Goal: Contribute content: Contribute content

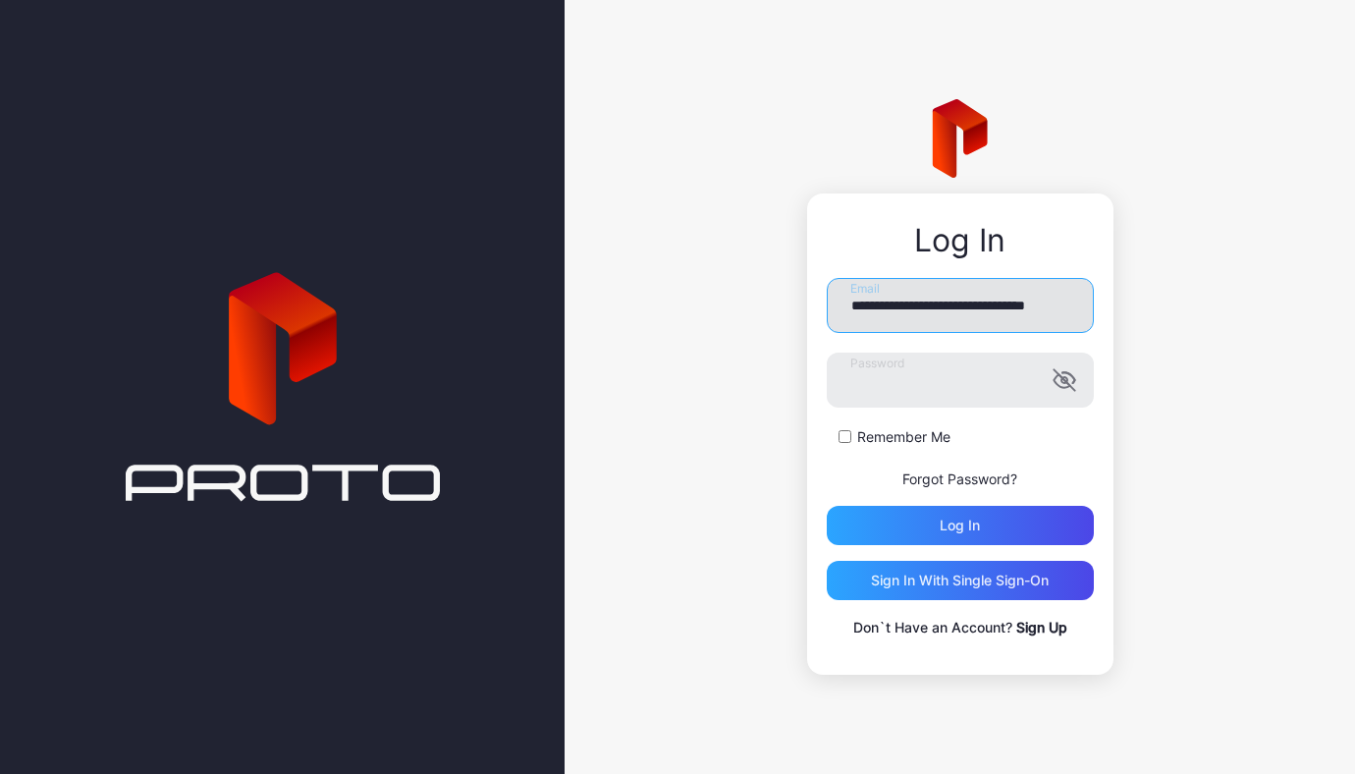
click at [1073, 312] on input "**********" at bounding box center [960, 305] width 267 height 55
type input "**********"
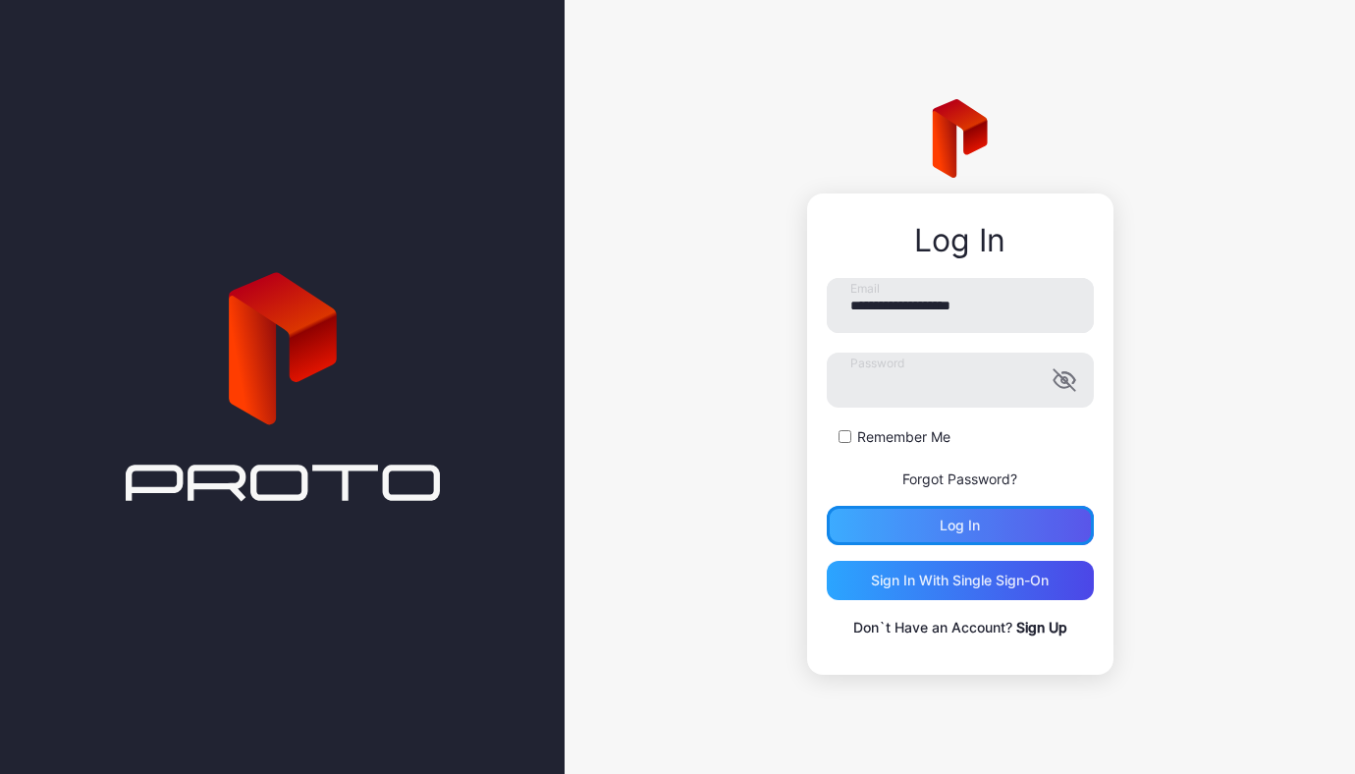
click at [985, 535] on div "Log in" at bounding box center [960, 525] width 267 height 39
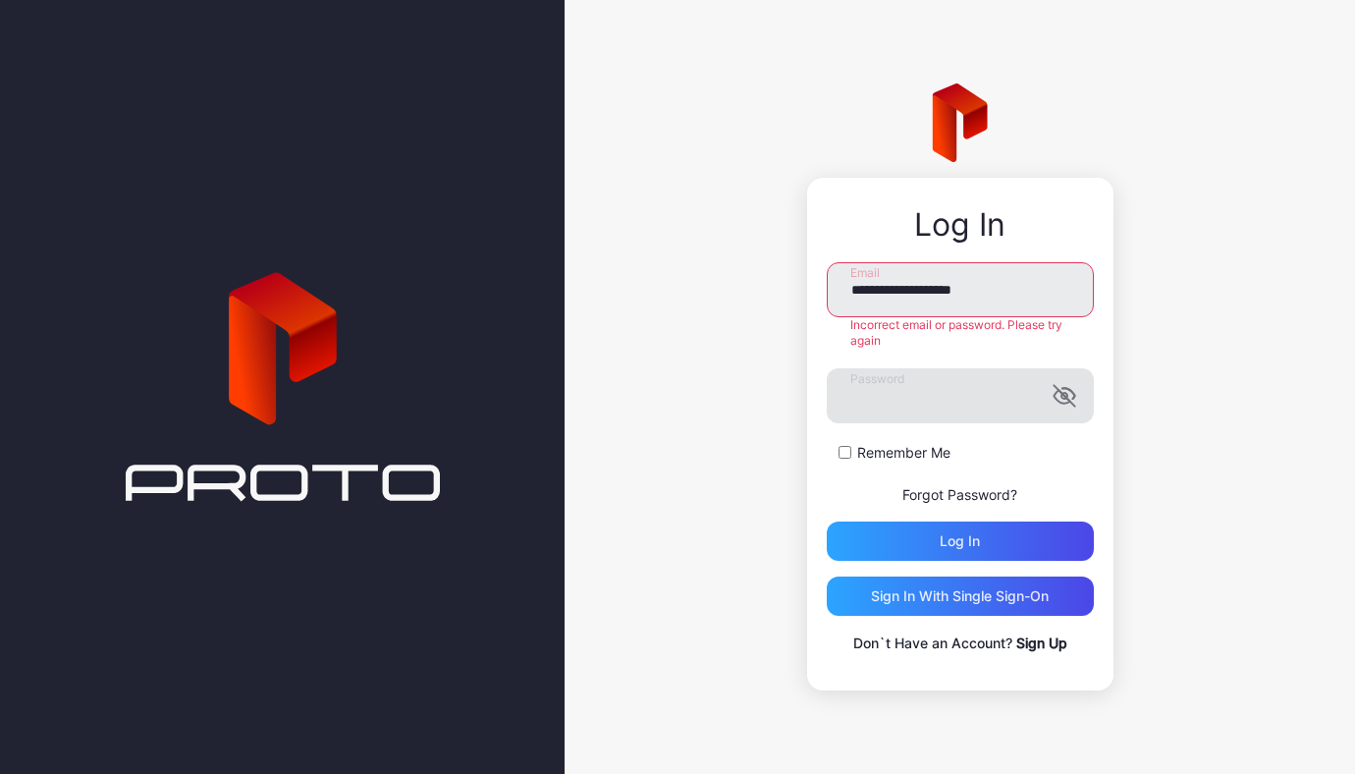
click at [1063, 403] on icon "button" at bounding box center [1061, 397] width 16 height 13
click at [1034, 288] on input "**********" at bounding box center [960, 289] width 267 height 55
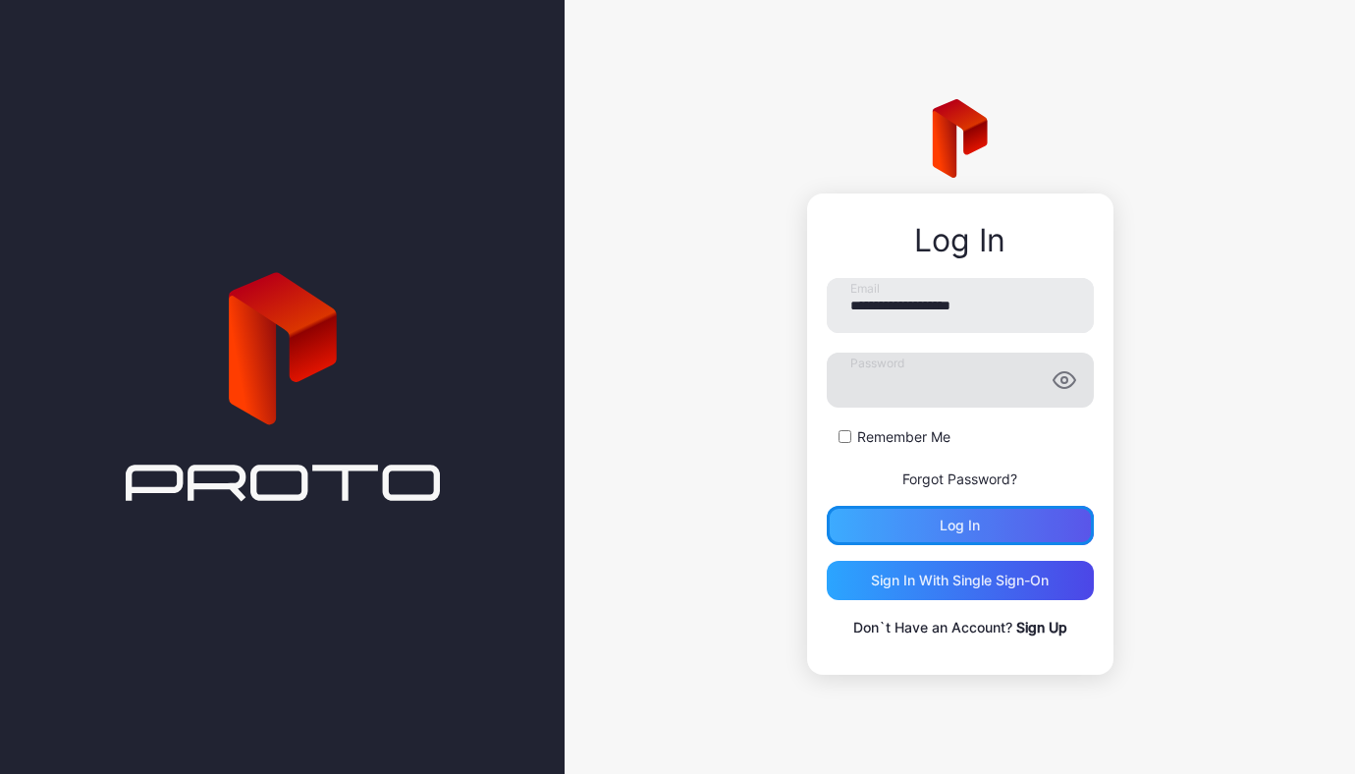
click at [994, 548] on div "**********" at bounding box center [960, 458] width 267 height 361
click at [991, 519] on button "Log in" at bounding box center [960, 525] width 267 height 39
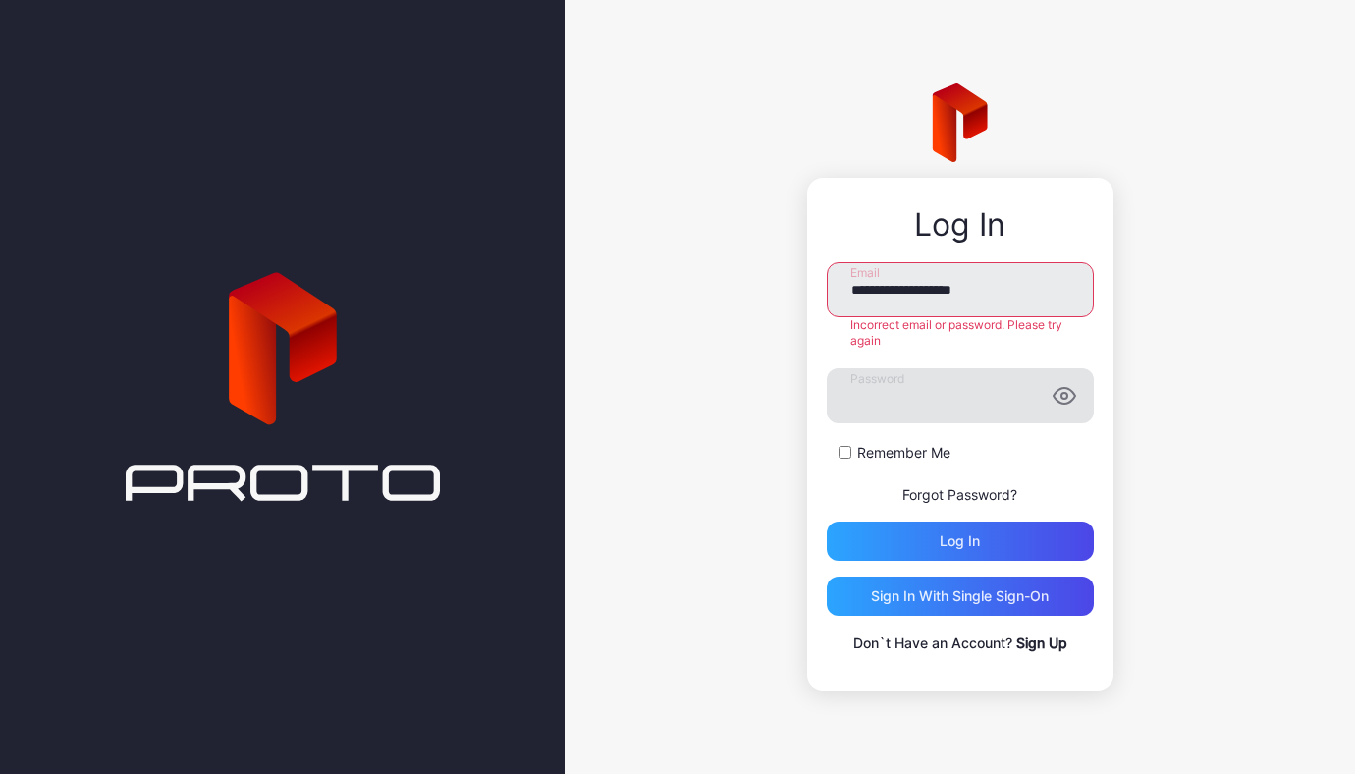
click at [977, 500] on link "Forgot Password?" at bounding box center [959, 494] width 115 height 17
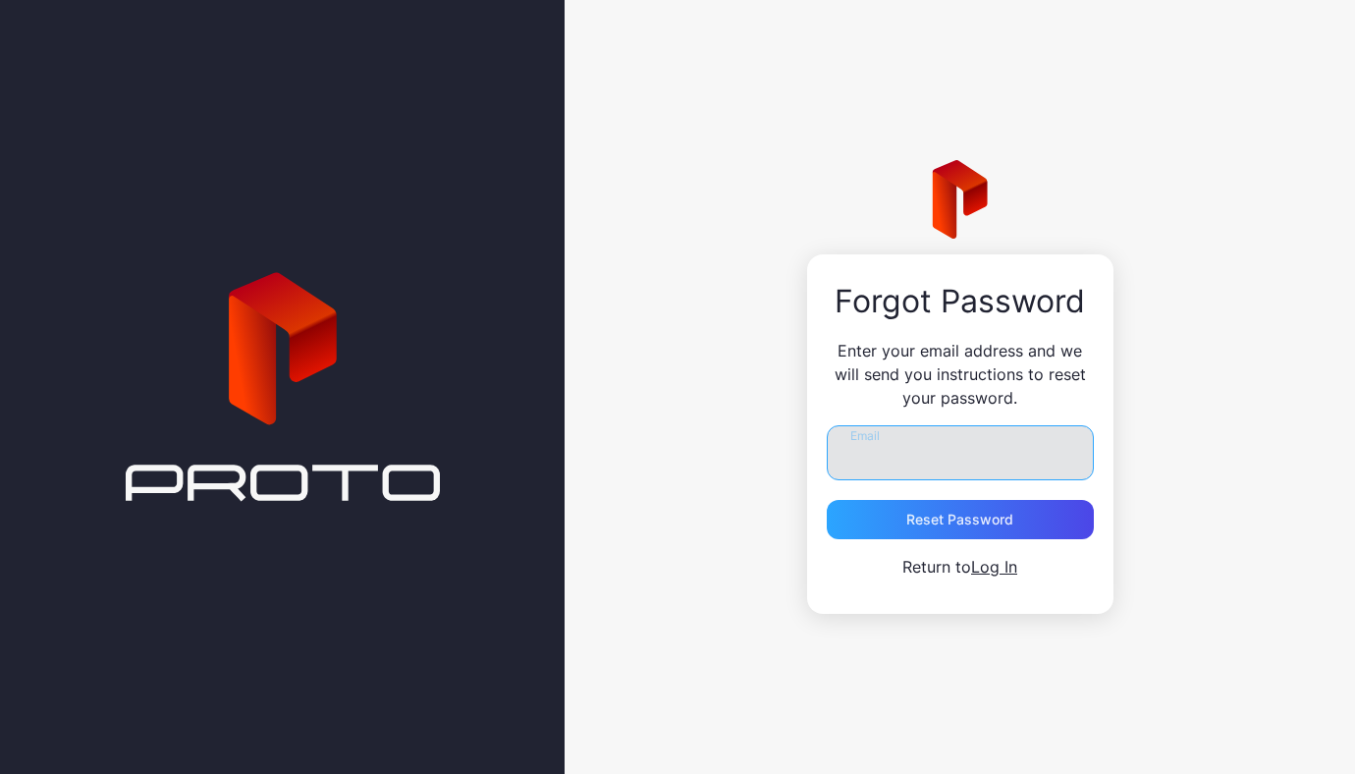
click at [937, 455] on input "Email" at bounding box center [960, 452] width 267 height 55
type input "**********"
click at [993, 569] on link "Log In" at bounding box center [994, 567] width 46 height 20
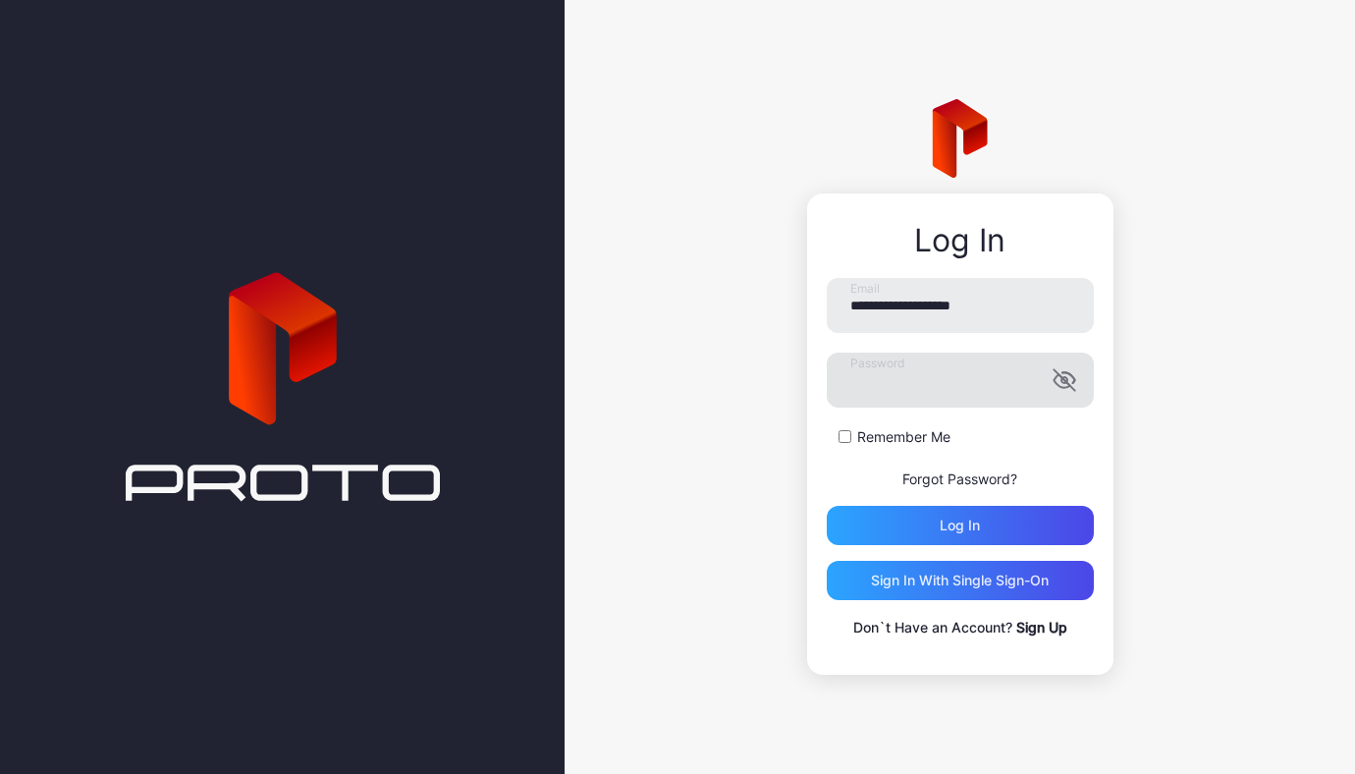
click at [1062, 388] on icon "button" at bounding box center [1061, 381] width 16 height 13
click at [986, 519] on div "Log in" at bounding box center [960, 525] width 267 height 39
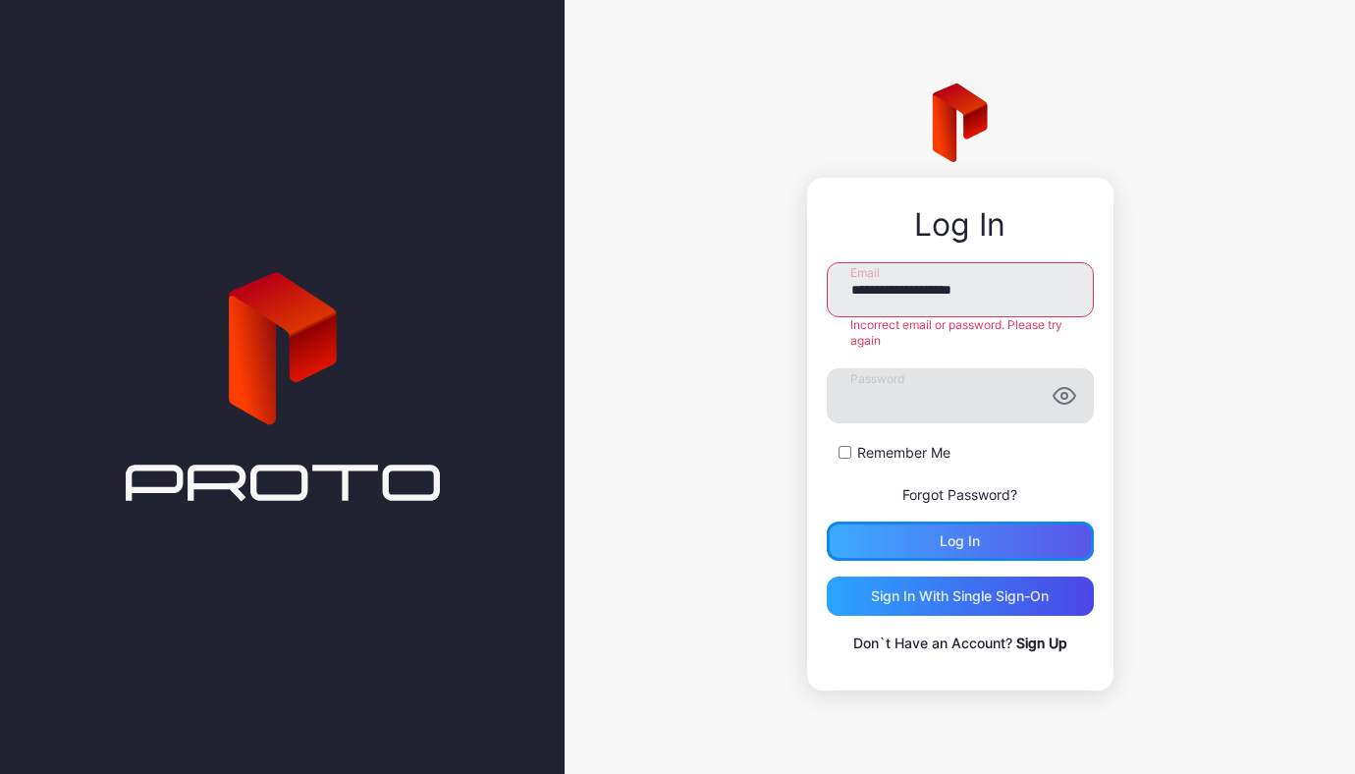
click at [966, 536] on div "Log in" at bounding box center [959, 541] width 40 height 16
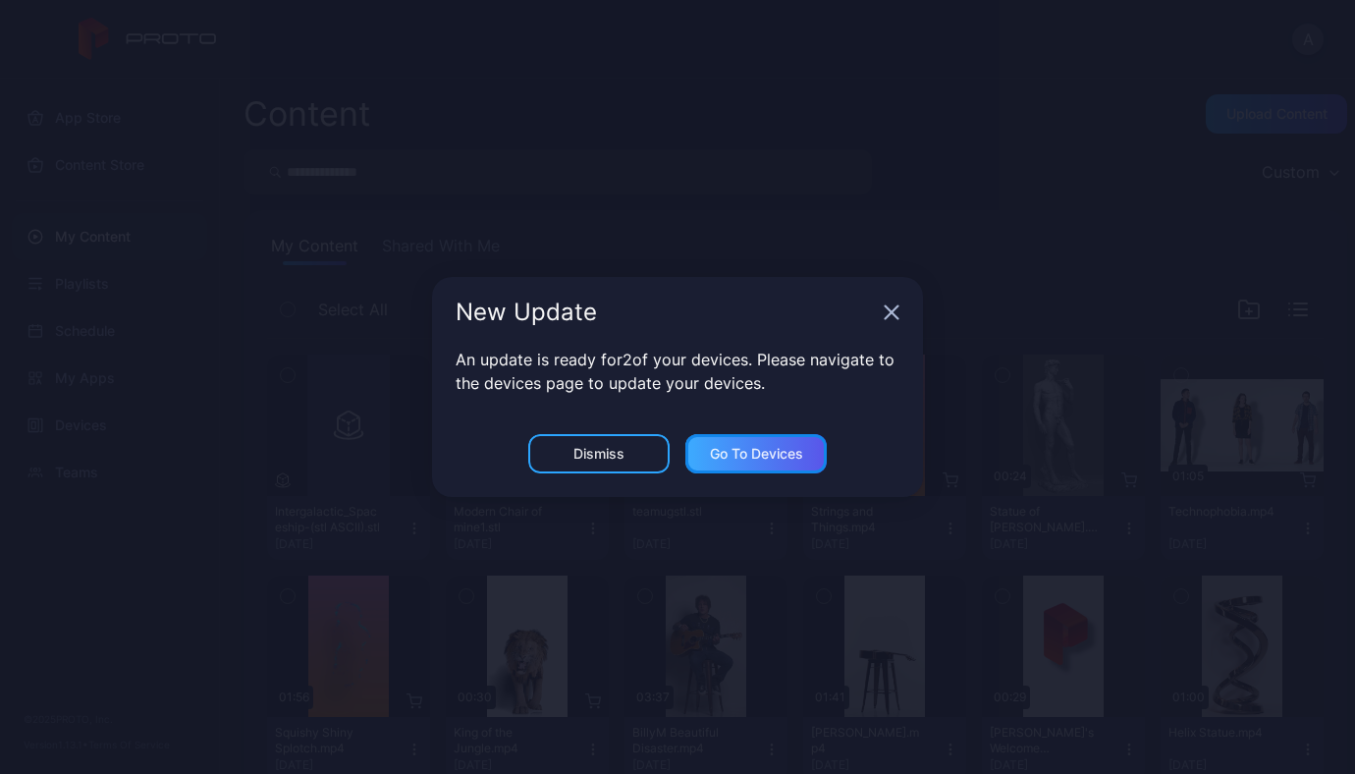
click at [788, 455] on div "Go to devices" at bounding box center [756, 454] width 93 height 16
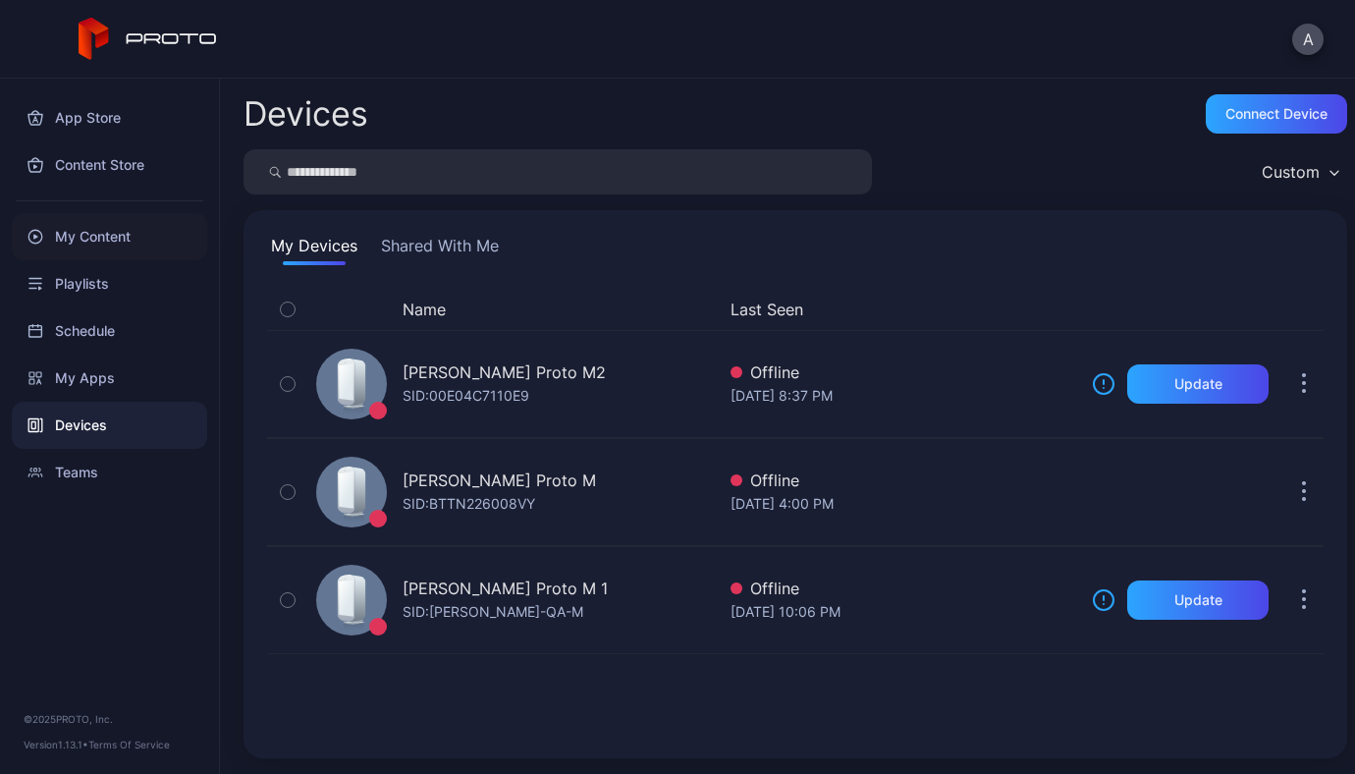
click at [114, 238] on div "My Content" at bounding box center [109, 236] width 195 height 47
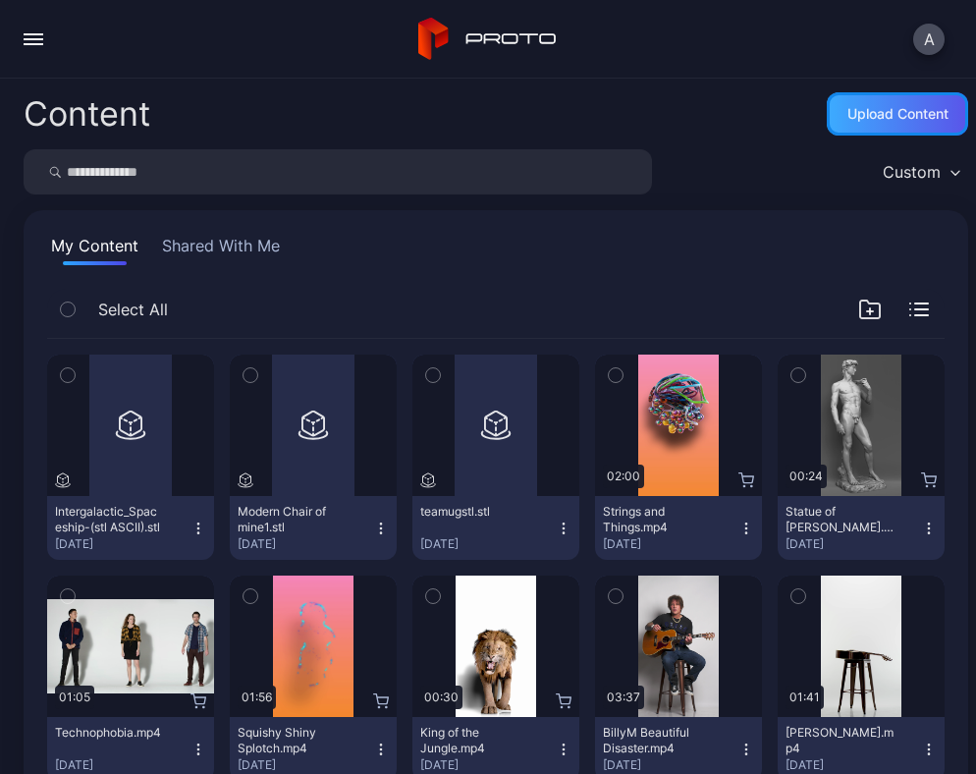
click at [857, 112] on div "Upload Content" at bounding box center [897, 114] width 101 height 16
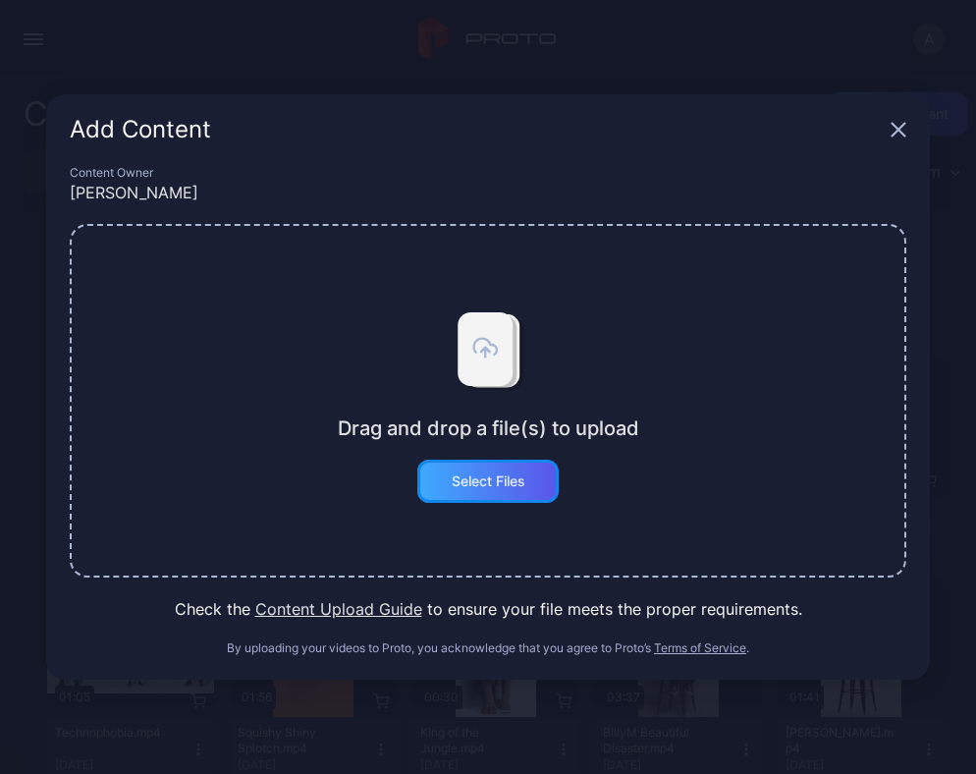
click at [516, 465] on div "Select Files" at bounding box center [487, 480] width 141 height 43
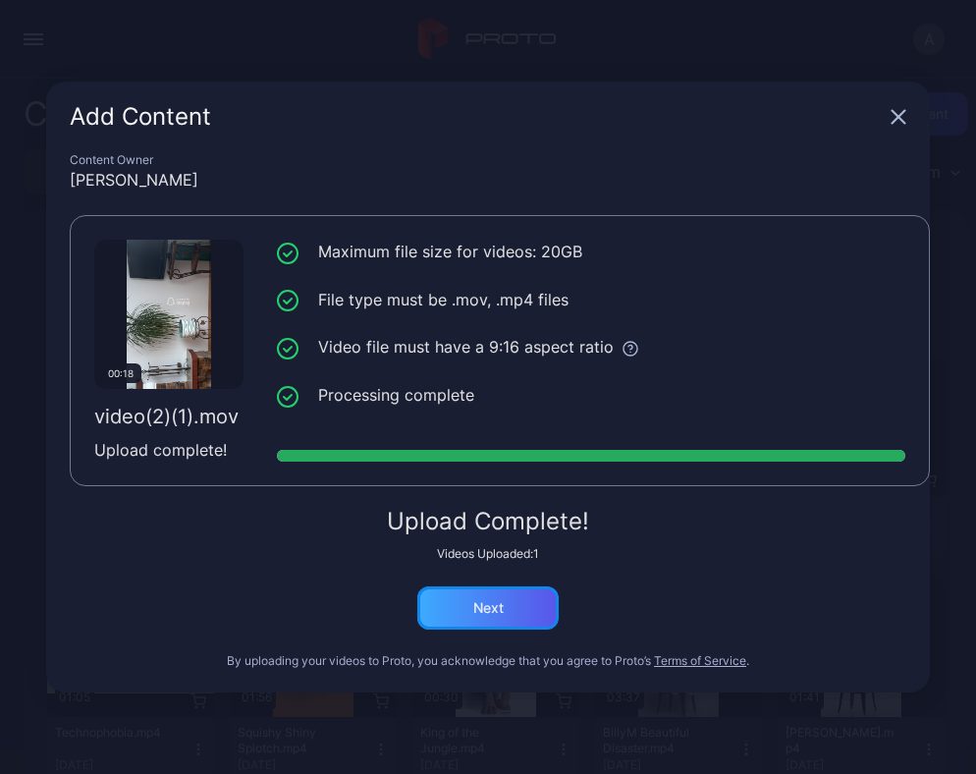
click at [520, 609] on div "Next" at bounding box center [487, 607] width 141 height 43
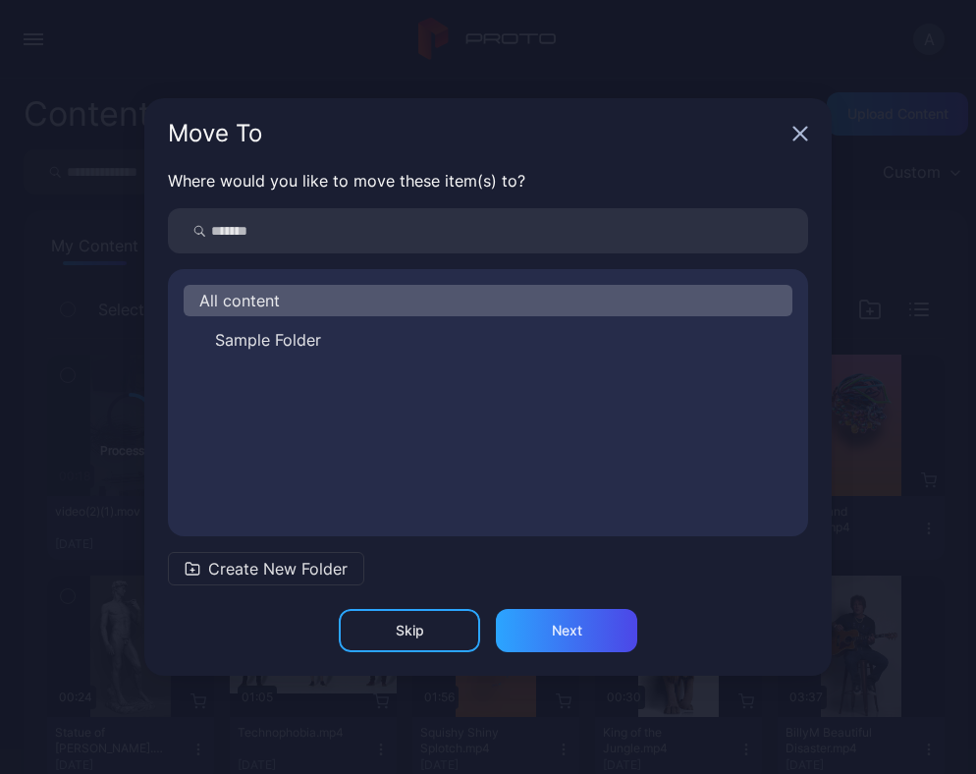
click at [801, 135] on icon "button" at bounding box center [800, 134] width 13 height 13
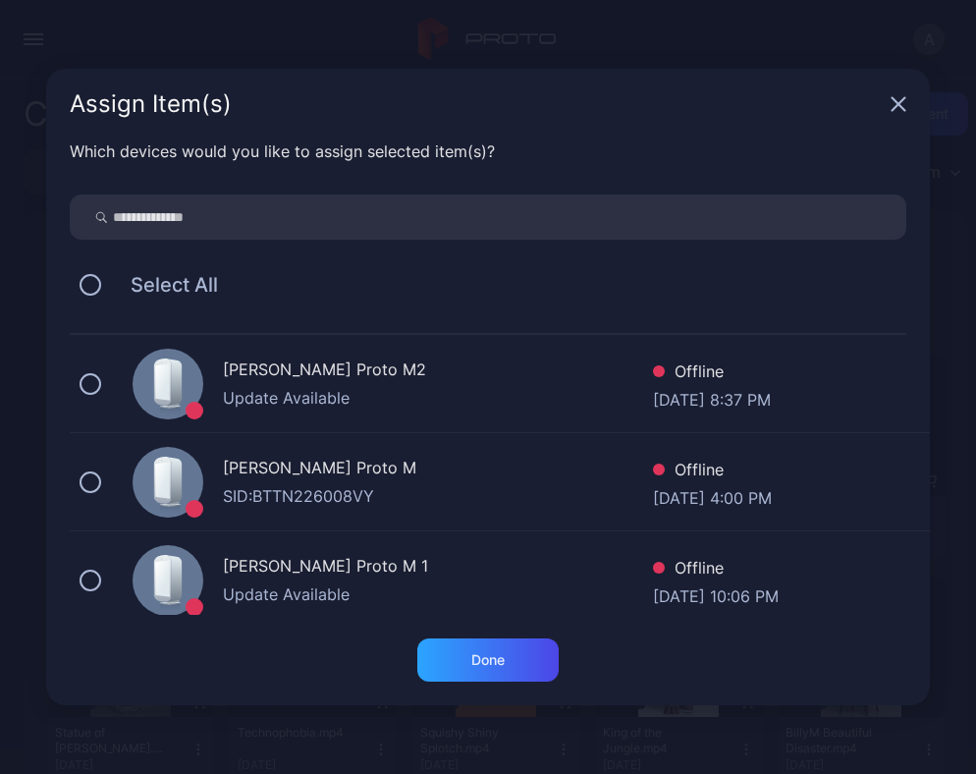
click at [894, 104] on icon "button" at bounding box center [898, 104] width 16 height 16
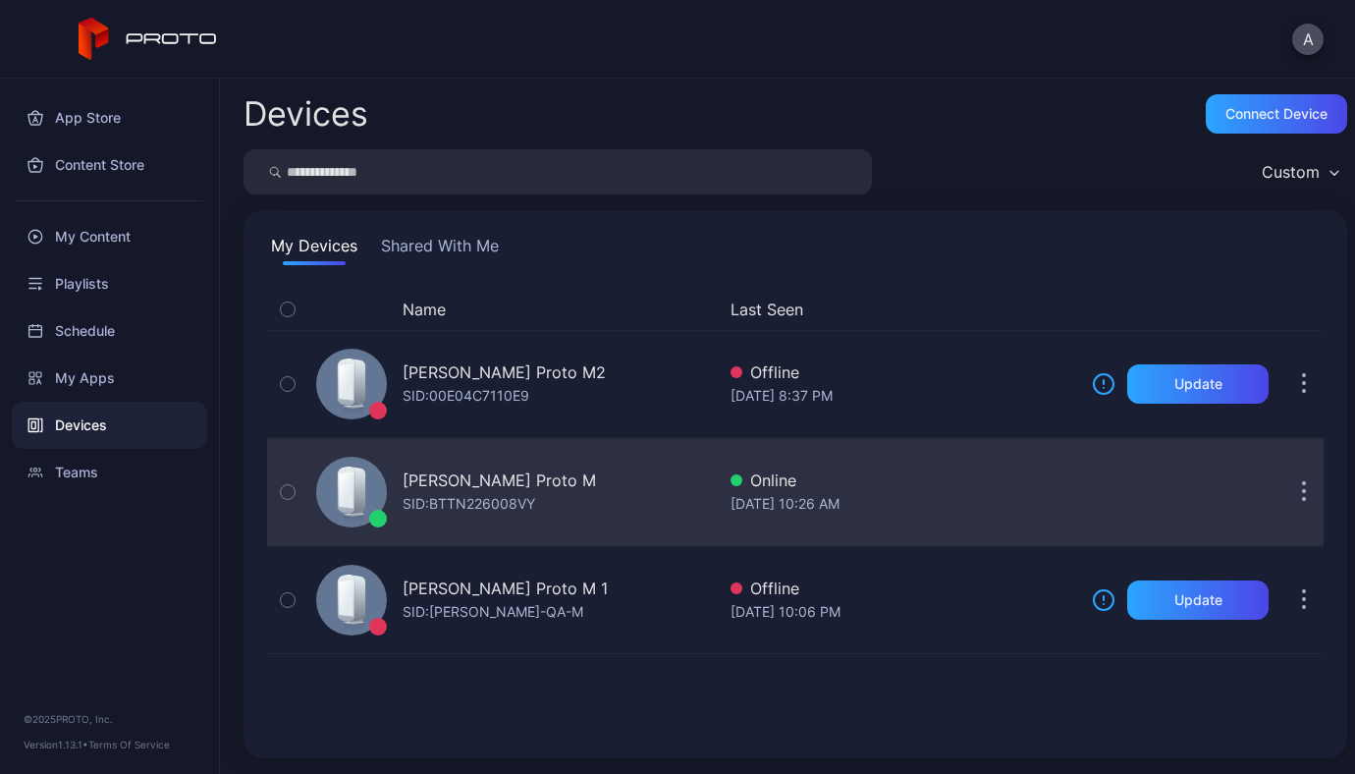
click at [500, 472] on div "[PERSON_NAME] Proto M" at bounding box center [498, 480] width 193 height 24
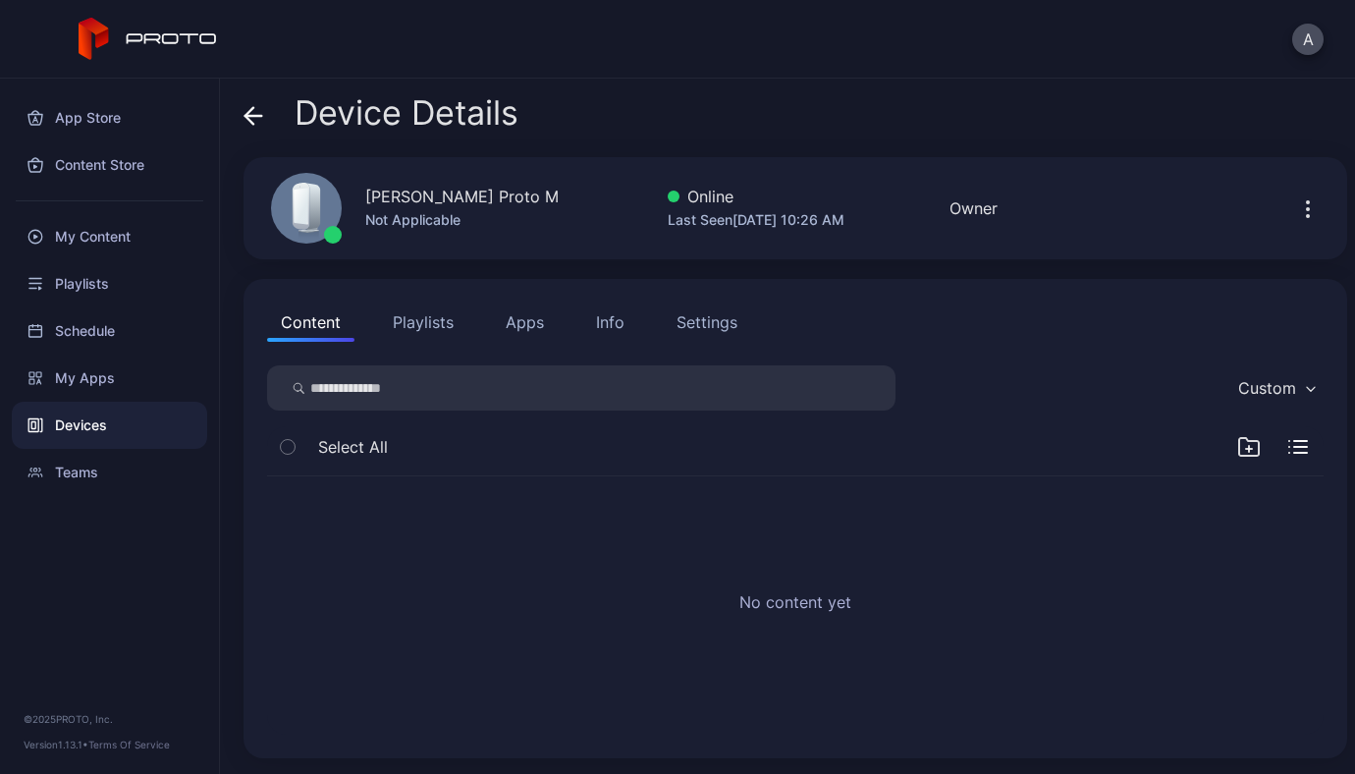
click at [719, 327] on div "Settings" at bounding box center [706, 322] width 61 height 24
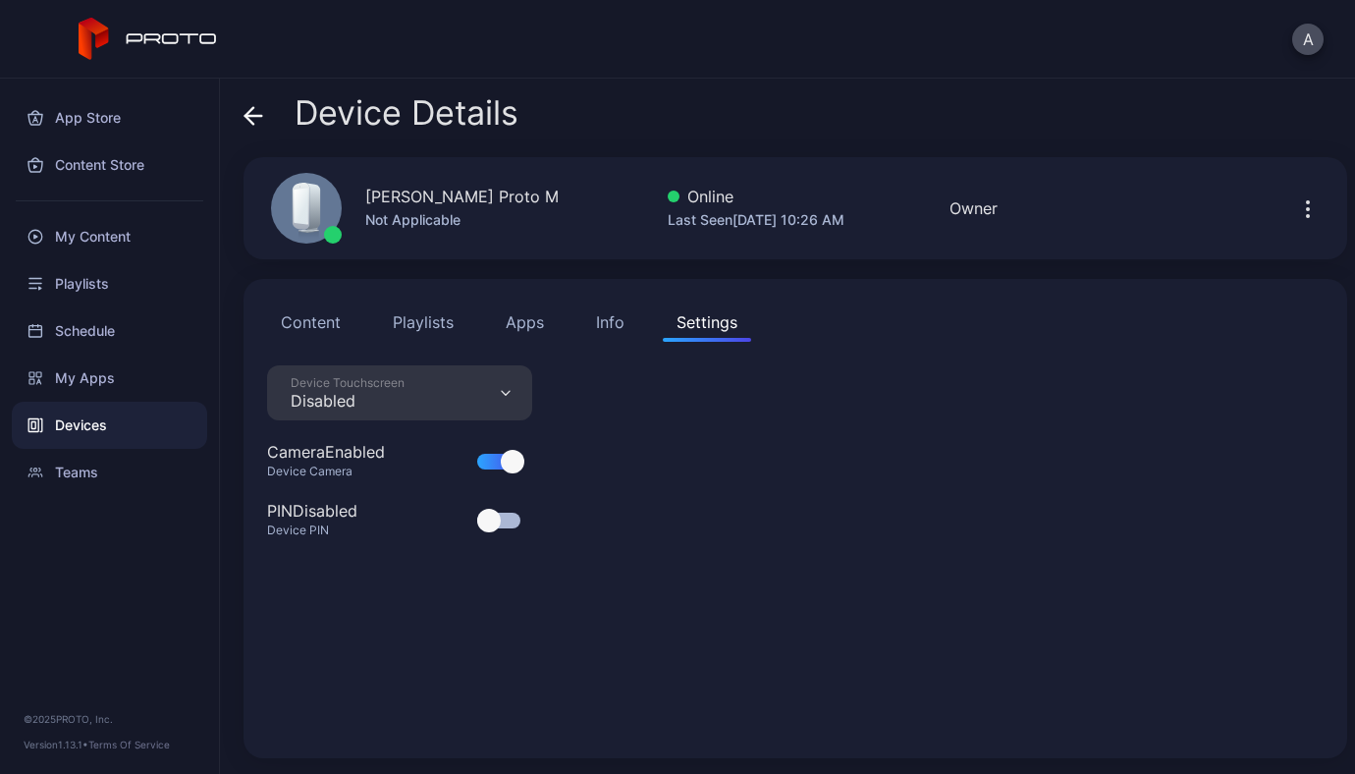
click at [497, 400] on div "Device Touchscreen Disabled" at bounding box center [399, 392] width 265 height 55
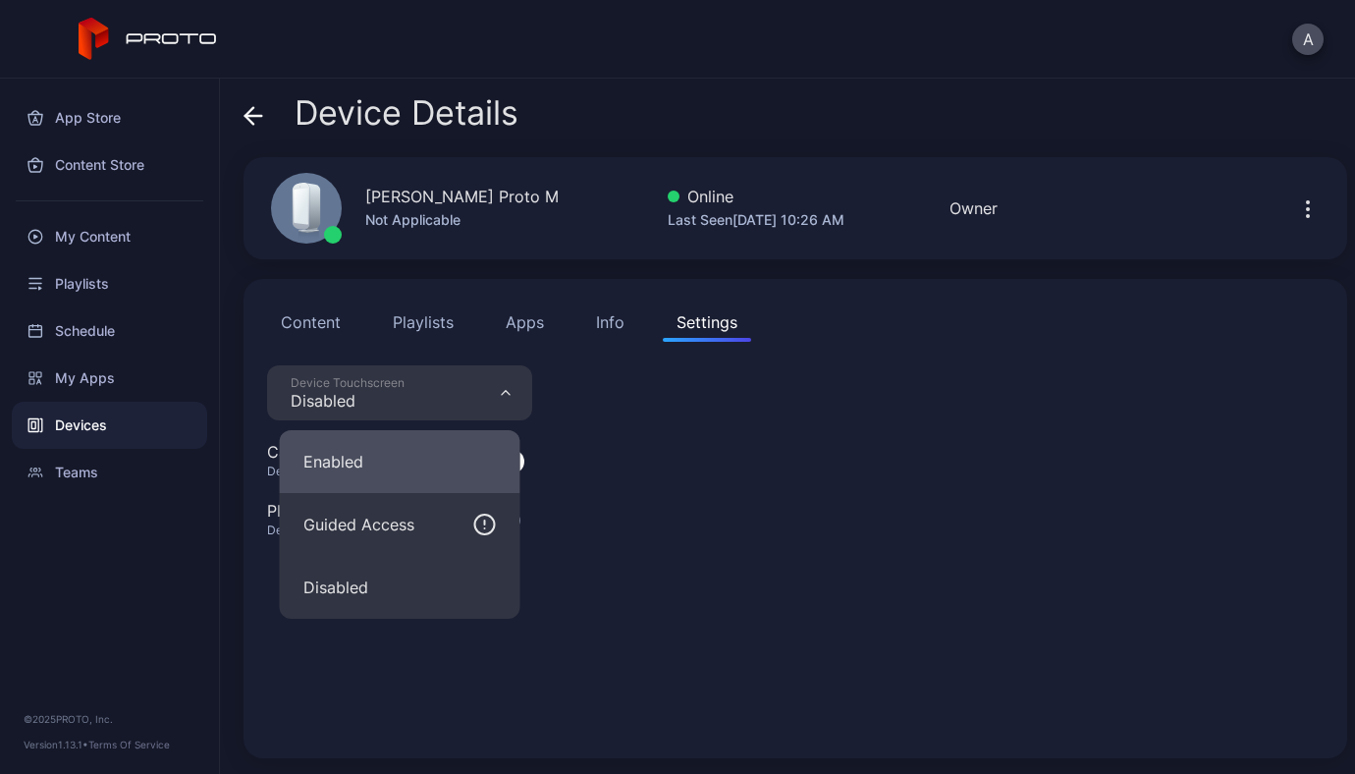
click at [459, 434] on button "Enabled" at bounding box center [400, 461] width 241 height 63
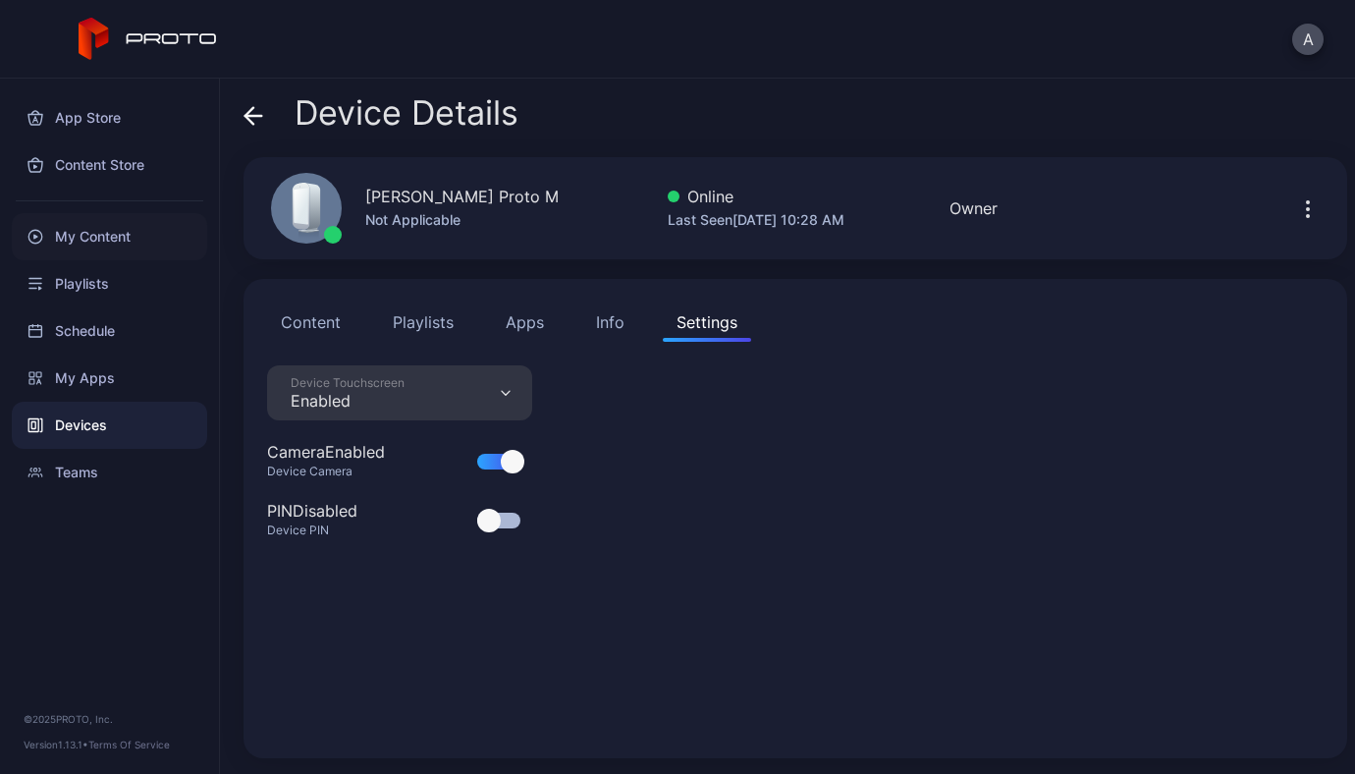
click at [102, 253] on div "My Content" at bounding box center [109, 236] width 195 height 47
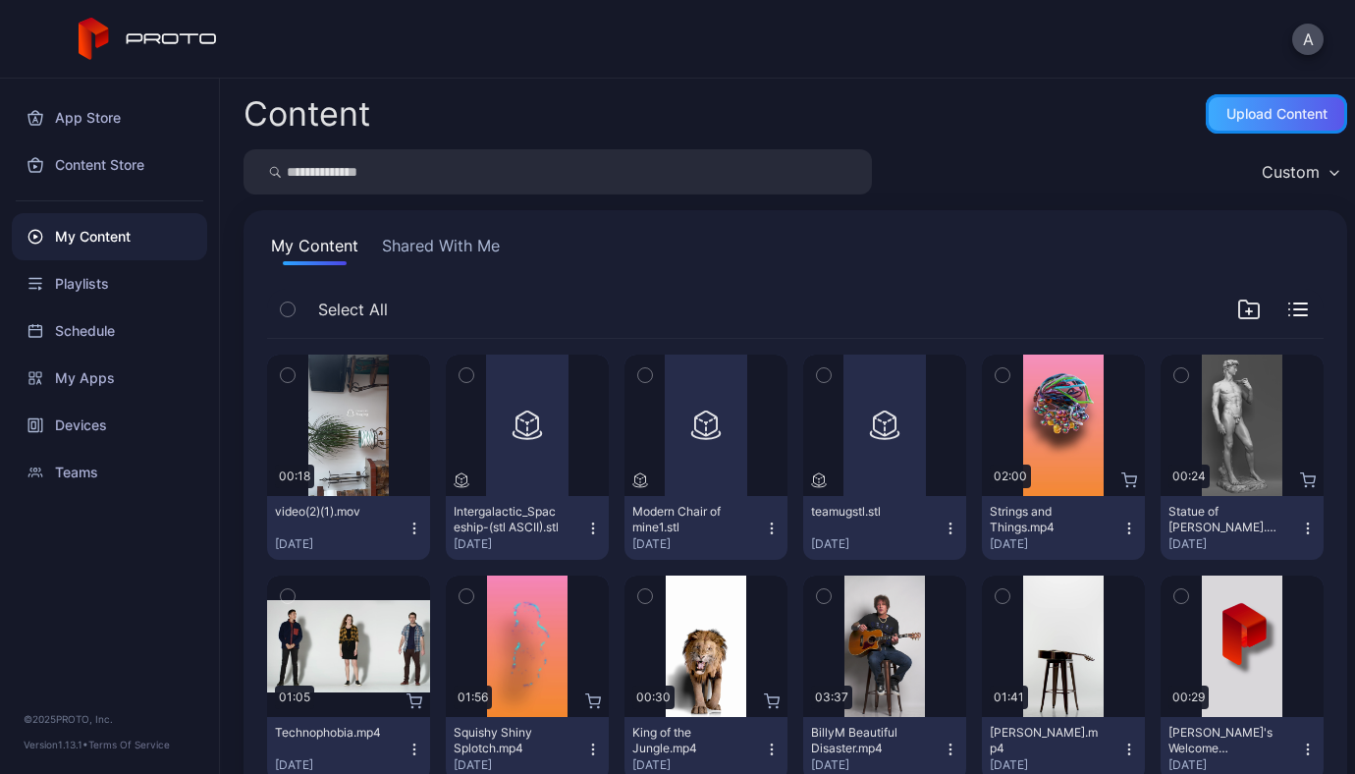
click at [1268, 101] on div "Upload Content" at bounding box center [1275, 113] width 141 height 39
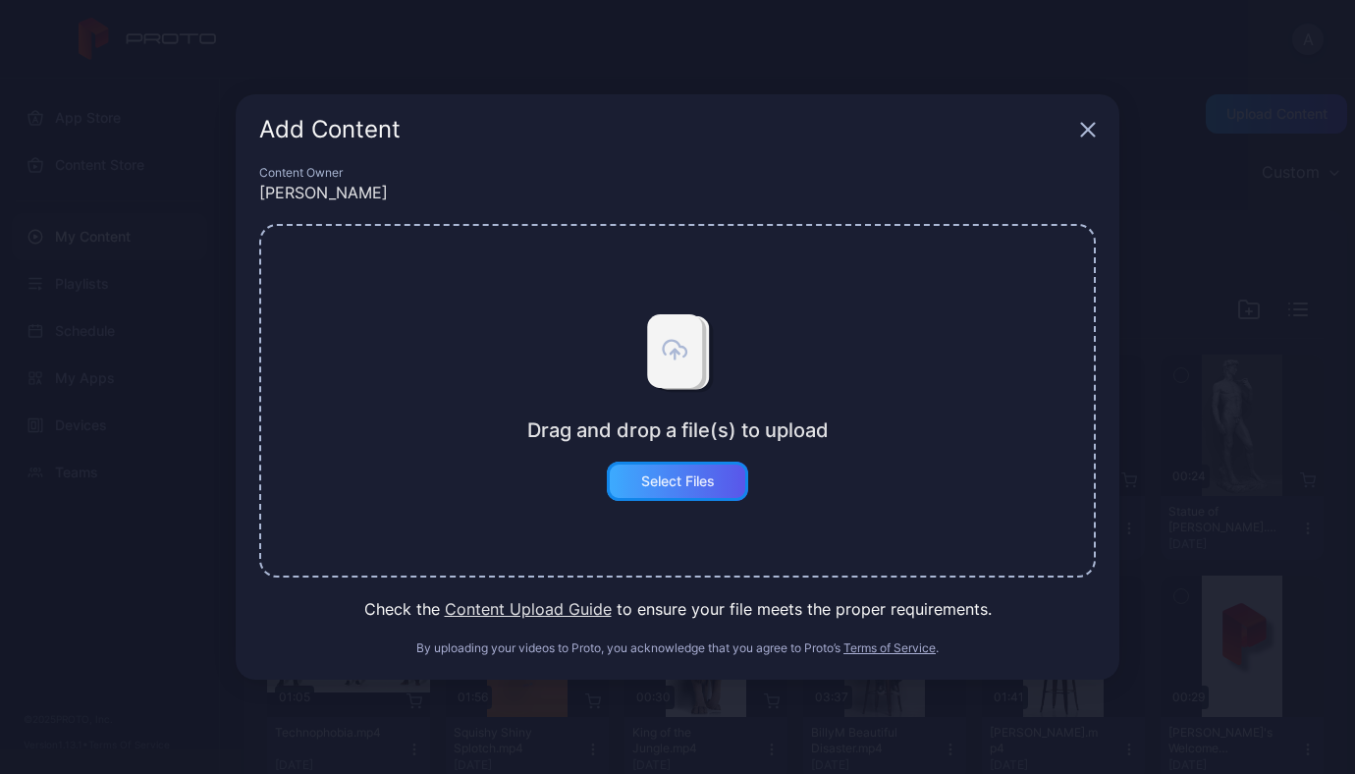
click at [688, 485] on div "Select Files" at bounding box center [678, 481] width 74 height 16
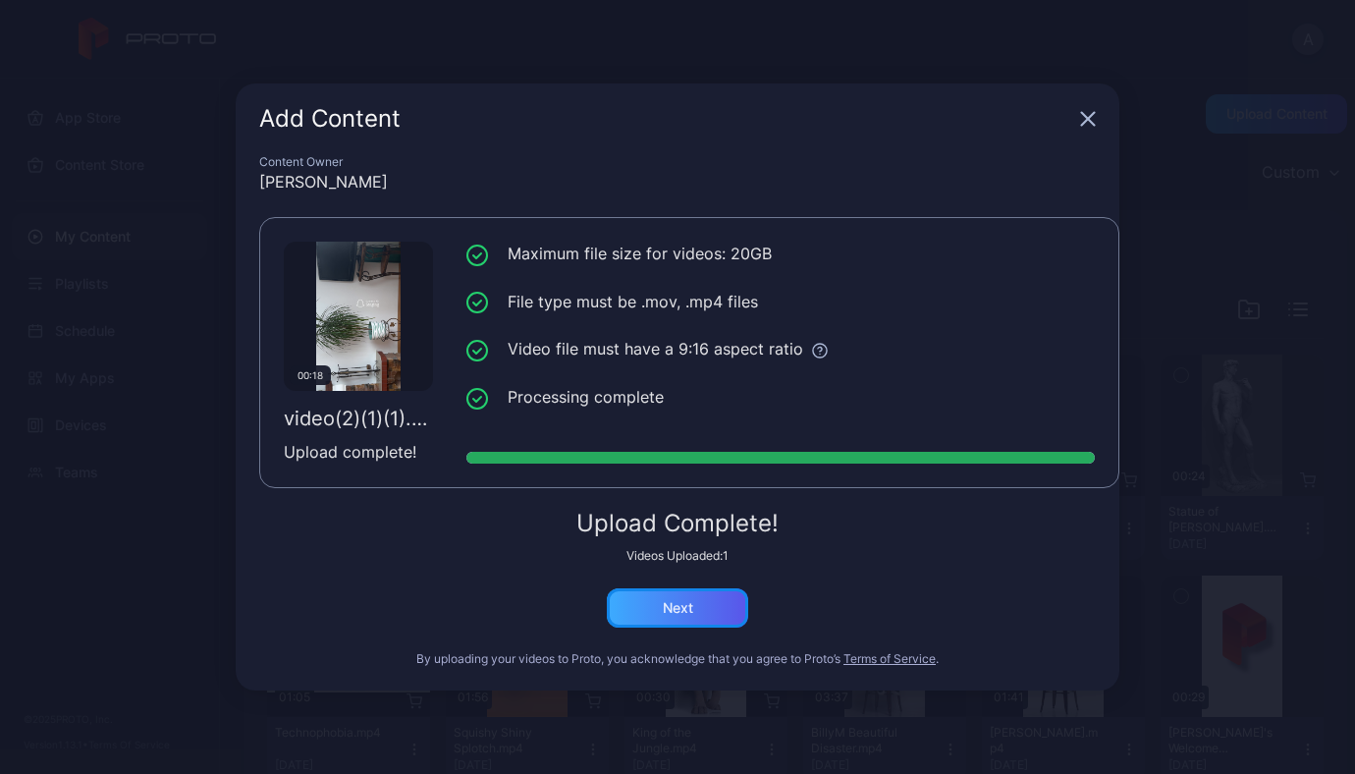
click at [707, 609] on div "Next" at bounding box center [677, 607] width 141 height 39
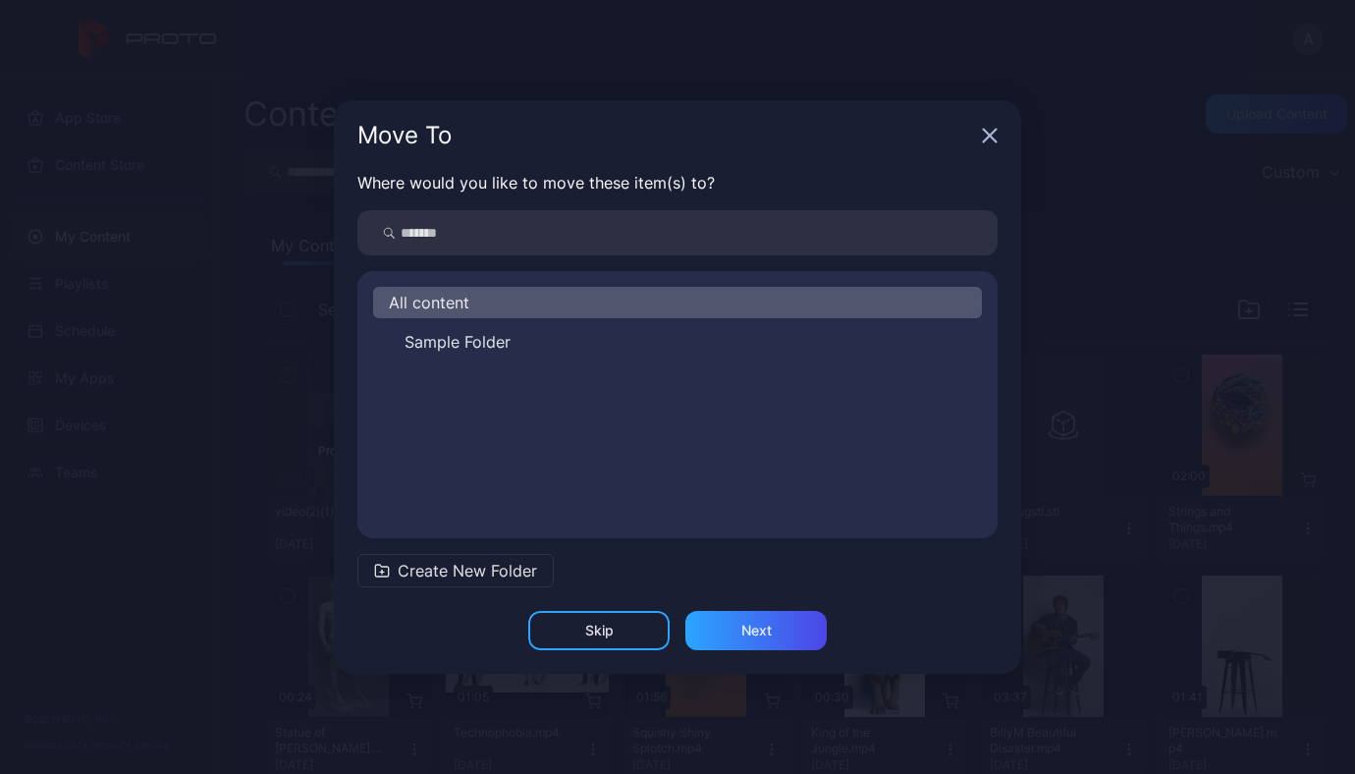
click at [996, 142] on icon "button" at bounding box center [990, 136] width 16 height 16
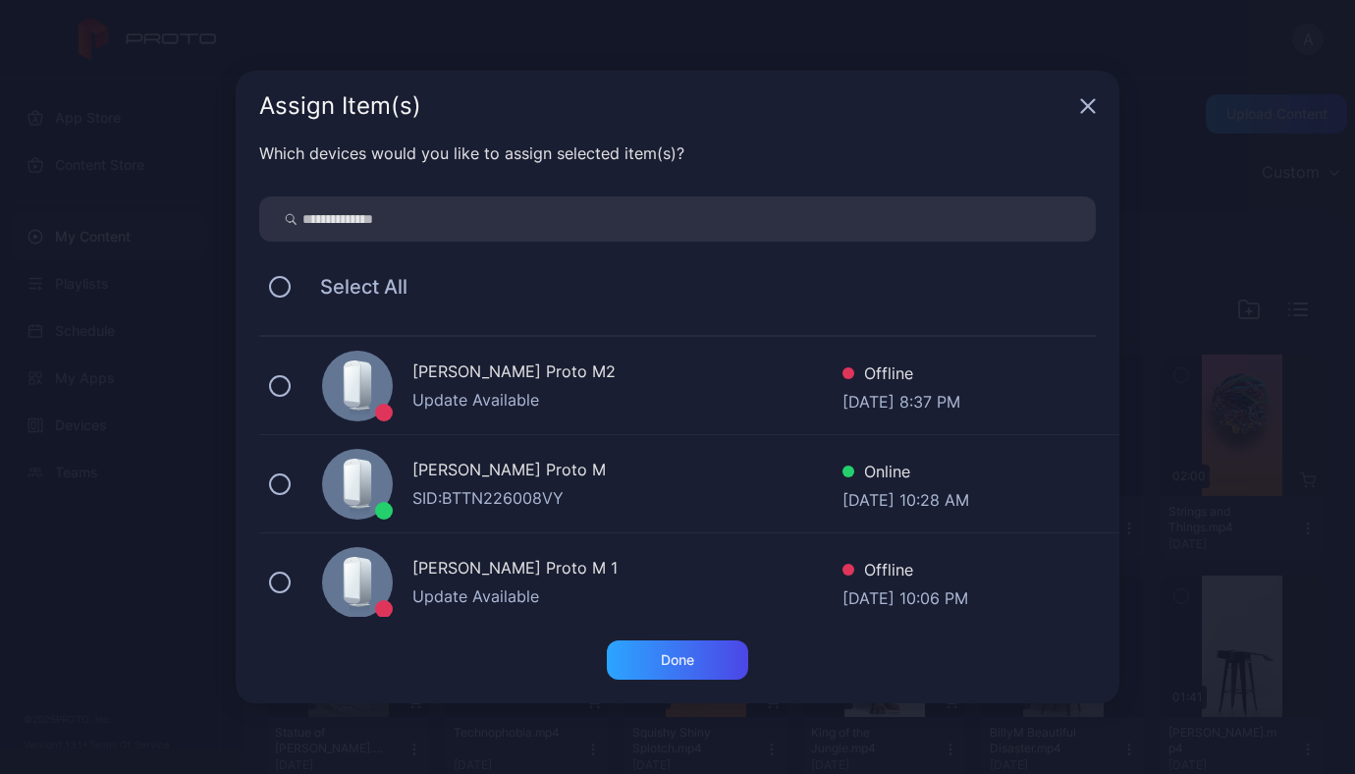
click at [1094, 97] on div "Assign Item(s)" at bounding box center [678, 106] width 884 height 71
click at [1094, 100] on icon "button" at bounding box center [1088, 106] width 13 height 13
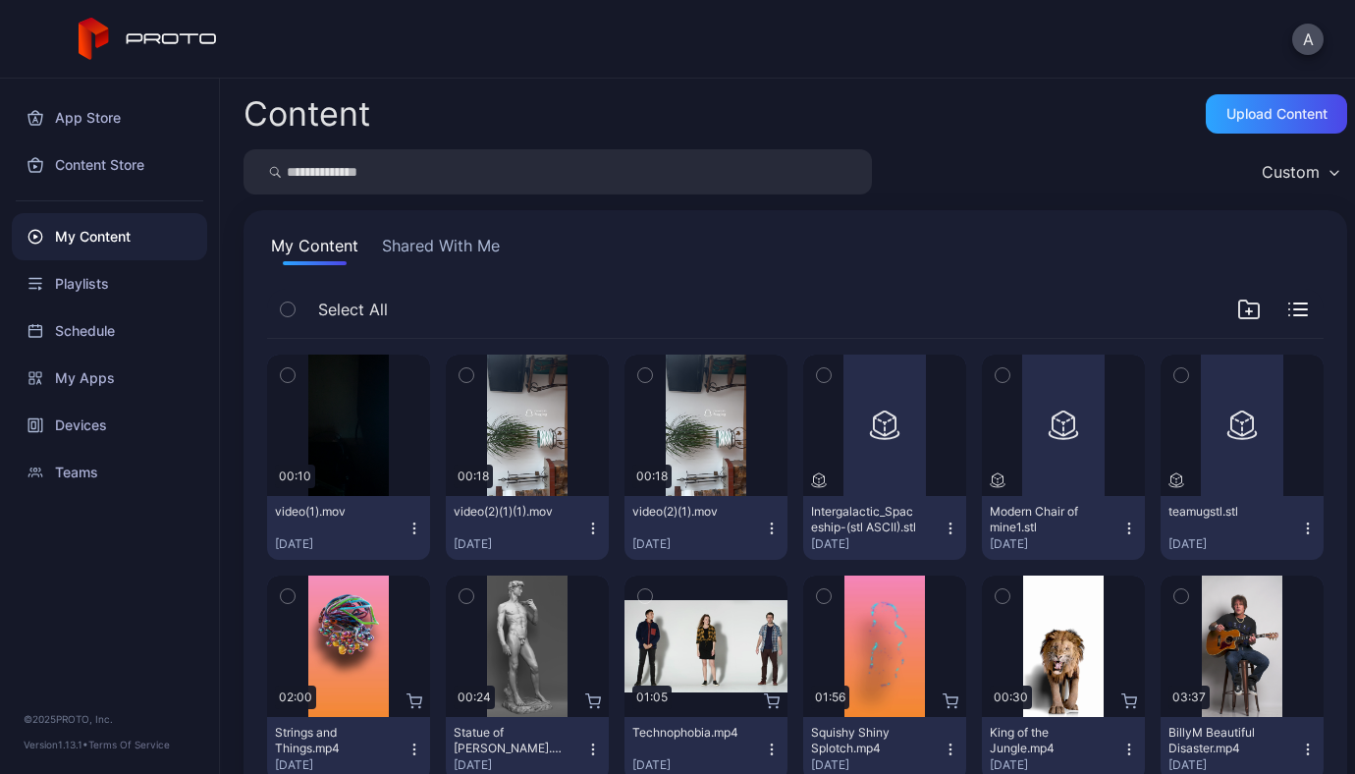
click at [1274, 90] on div "Content Upload Content Custom My Content Shared With Me Select All Preview 00:1…" at bounding box center [787, 426] width 1135 height 695
click at [1269, 105] on div "Upload Content" at bounding box center [1275, 113] width 141 height 39
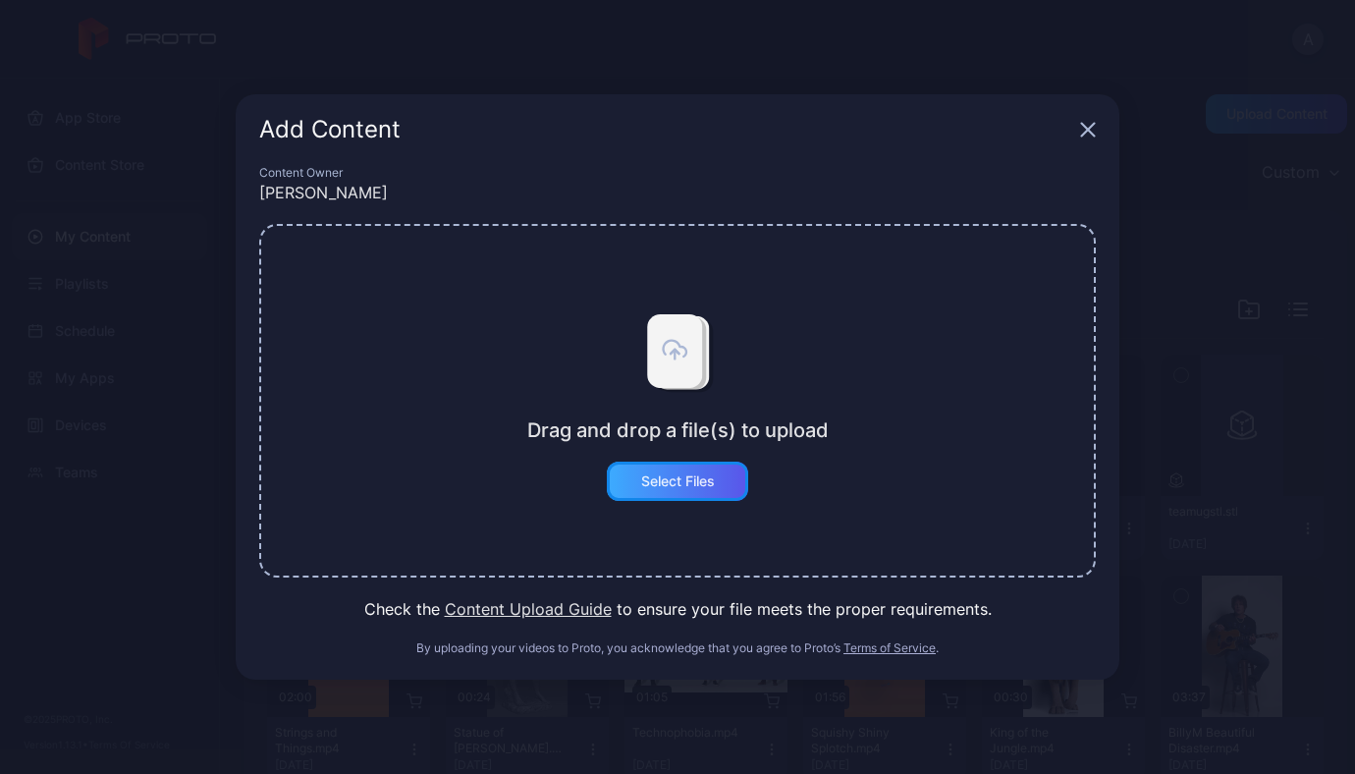
click at [711, 492] on div "Select Files" at bounding box center [677, 480] width 141 height 39
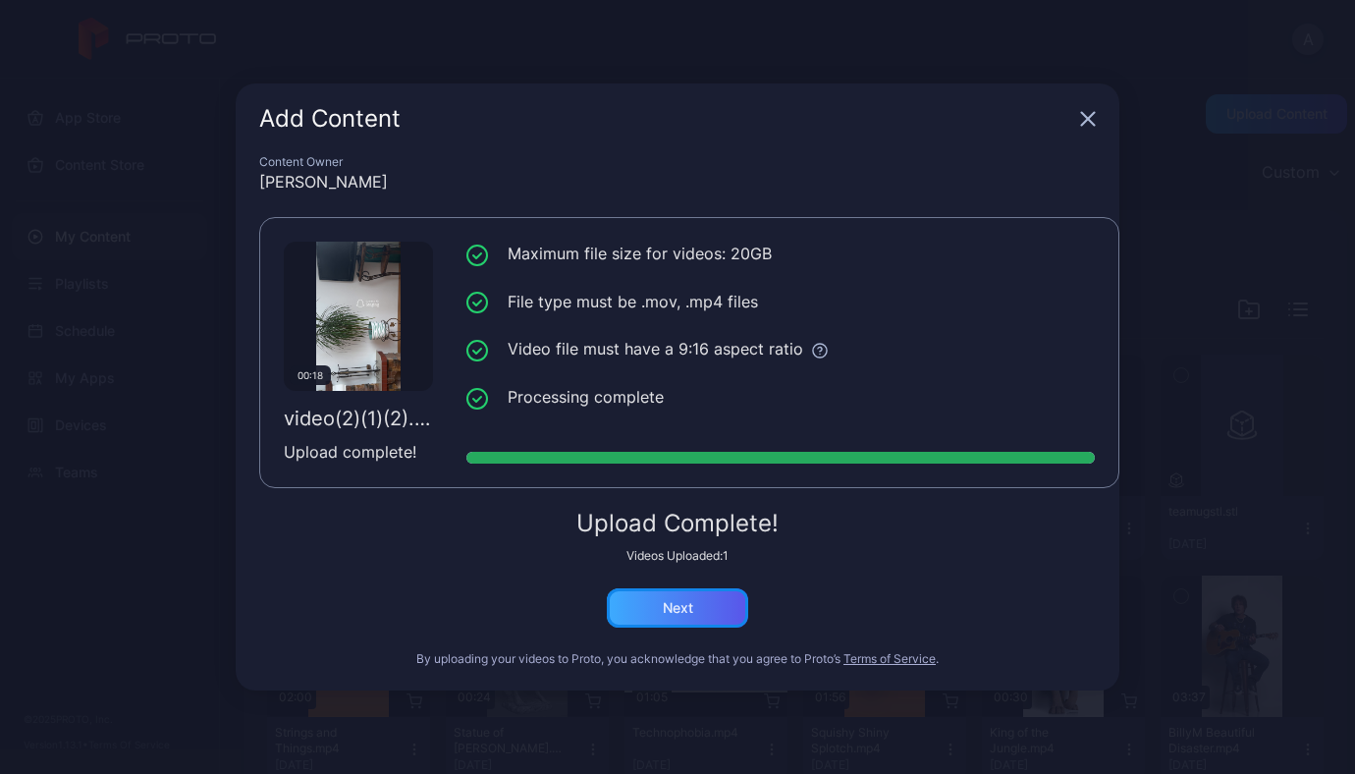
click at [664, 616] on div "Next" at bounding box center [677, 607] width 141 height 39
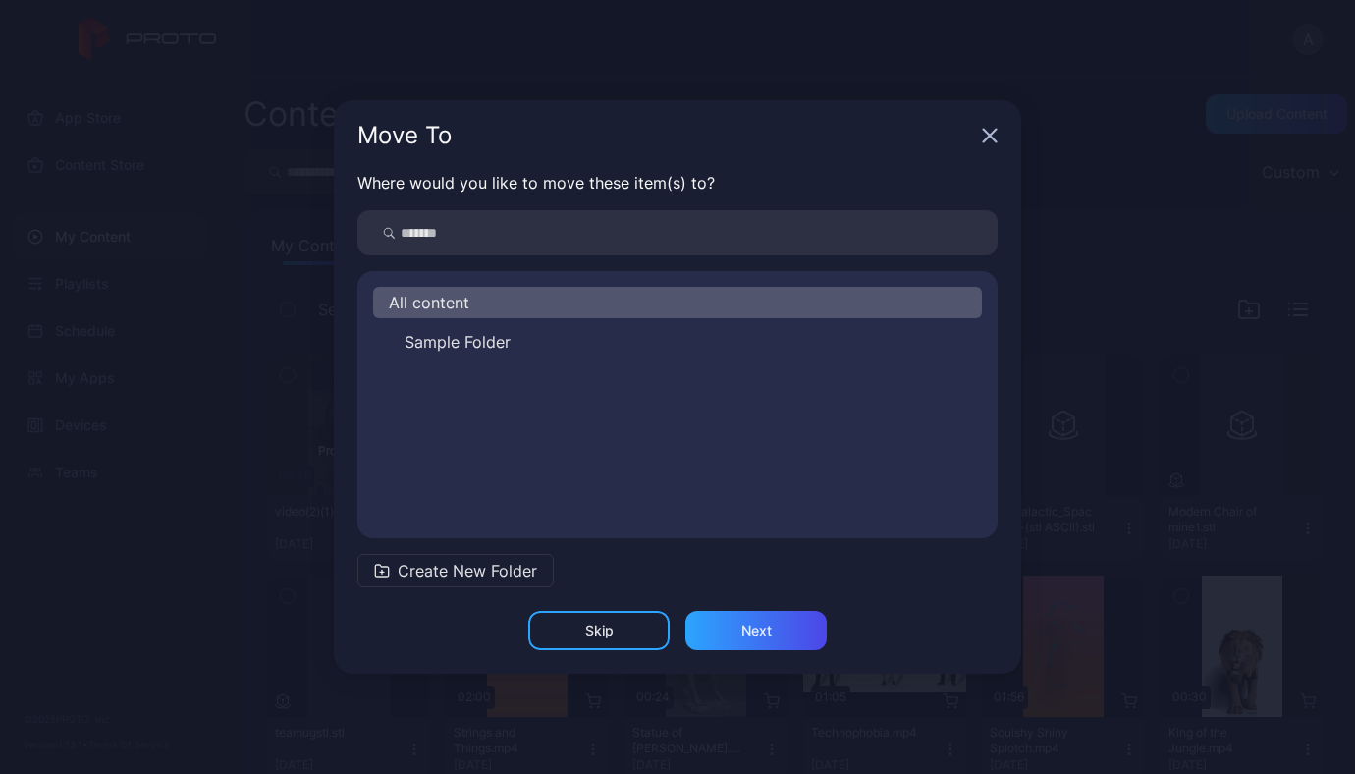
click at [991, 131] on icon "button" at bounding box center [990, 136] width 16 height 16
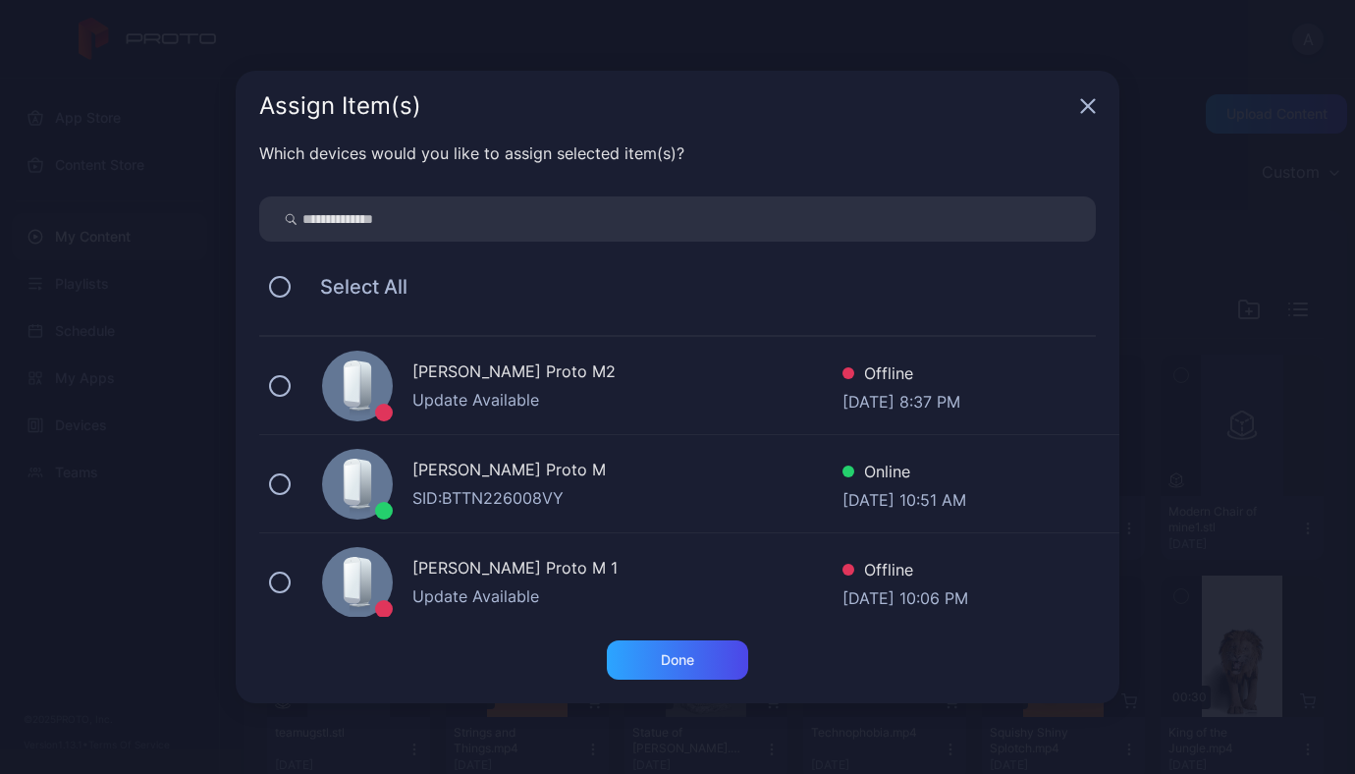
click at [1087, 104] on icon "button" at bounding box center [1088, 106] width 13 height 13
